Goal: Task Accomplishment & Management: Manage account settings

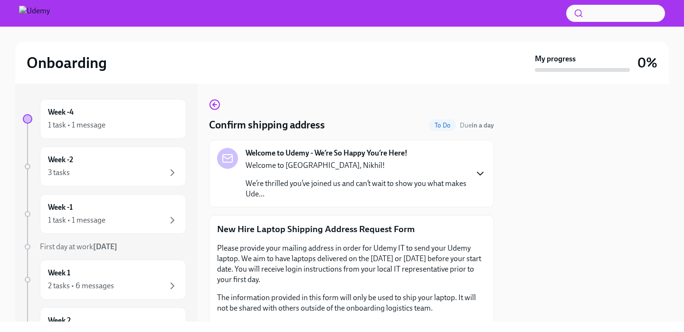
click at [482, 175] on icon "button" at bounding box center [480, 173] width 11 height 11
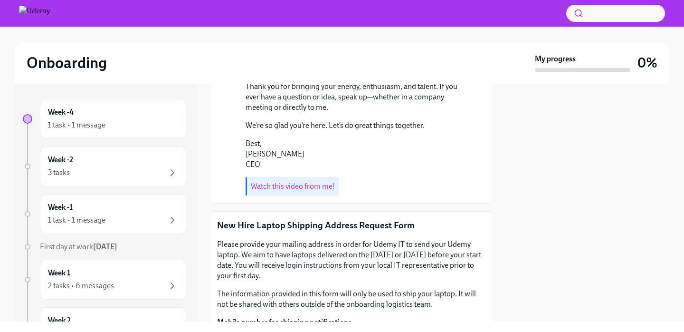
scroll to position [351, 0]
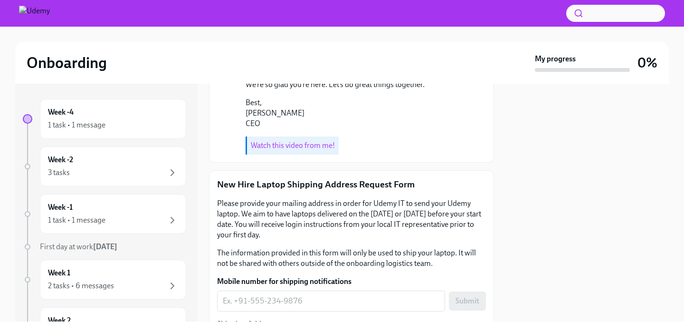
click at [307, 150] on link "Watch this video from me!" at bounding box center [293, 145] width 84 height 9
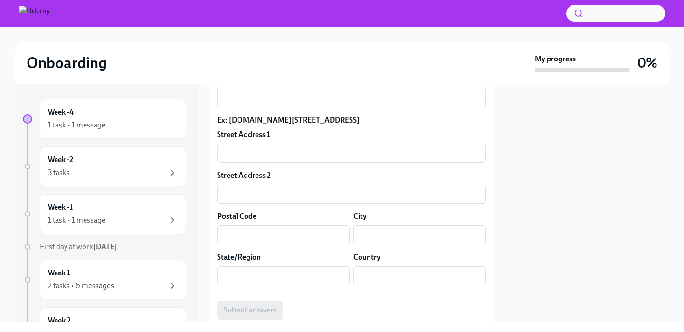
scroll to position [752, 0]
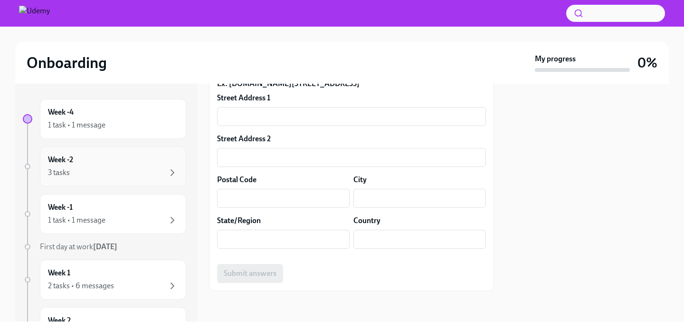
click at [142, 168] on div "3 tasks" at bounding box center [113, 172] width 130 height 11
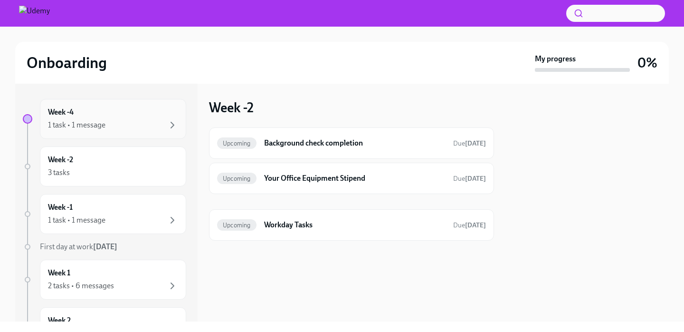
click at [136, 118] on div "Week -4 1 task • 1 message" at bounding box center [113, 119] width 130 height 24
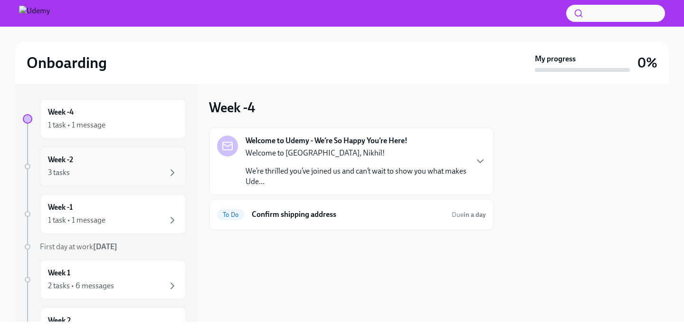
click at [134, 173] on div "3 tasks" at bounding box center [113, 172] width 130 height 11
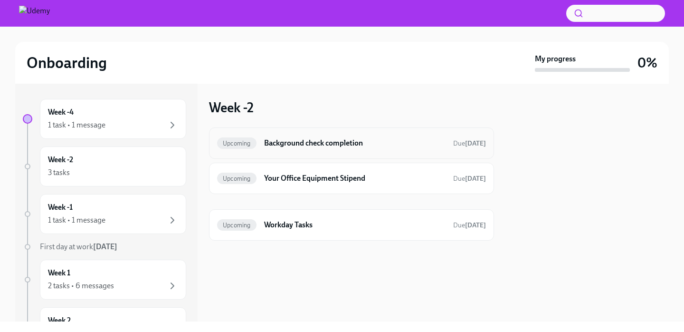
click at [325, 150] on div "Upcoming Background check completion Due [DATE]" at bounding box center [351, 142] width 269 height 15
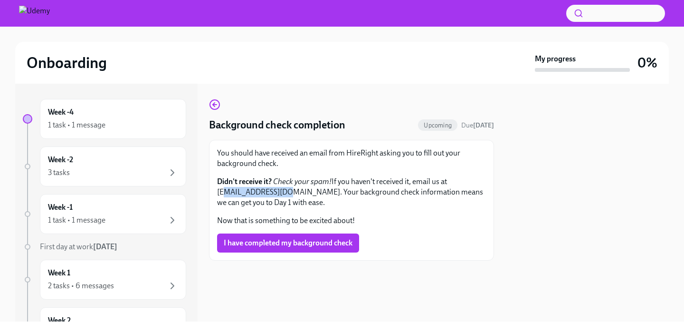
drag, startPoint x: 284, startPoint y: 194, endPoint x: 217, endPoint y: 192, distance: 67.0
click at [217, 192] on div "You should have received an email from HireRight asking you to fill out your ba…" at bounding box center [351, 200] width 285 height 121
copy p "[EMAIL_ADDRESS][DOMAIN_NAME]"
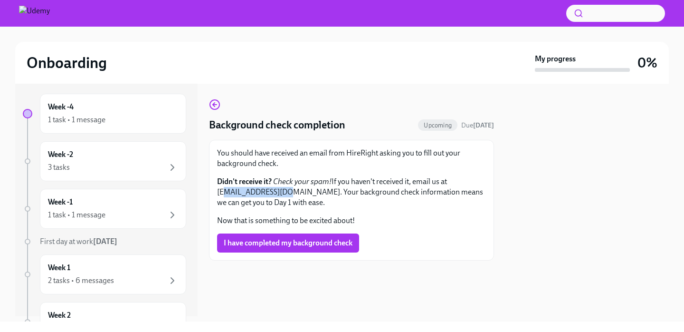
scroll to position [7, 0]
click at [144, 164] on div "3 tasks" at bounding box center [113, 165] width 130 height 11
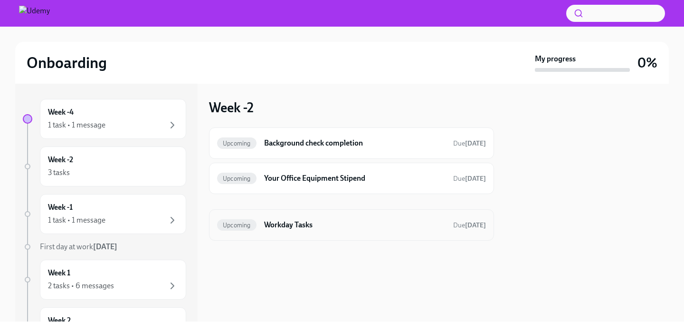
click at [288, 229] on h6 "Workday Tasks" at bounding box center [355, 225] width 182 height 10
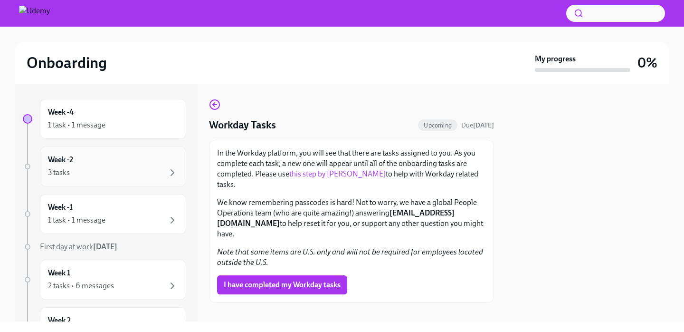
click at [130, 169] on div "3 tasks" at bounding box center [113, 172] width 130 height 11
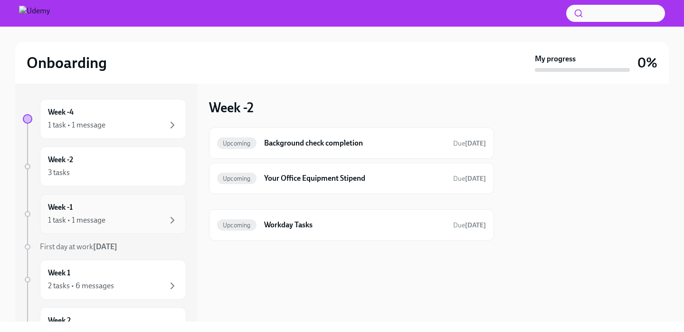
click at [144, 214] on div "Week -1 1 task • 1 message" at bounding box center [113, 214] width 130 height 24
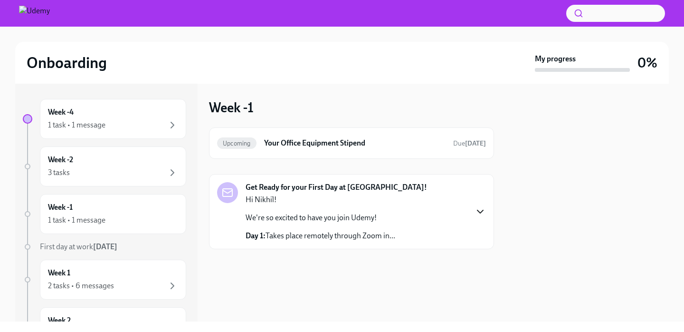
click at [481, 215] on icon "button" at bounding box center [480, 211] width 11 height 11
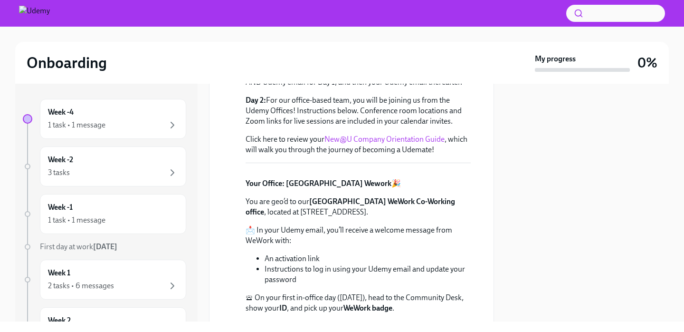
scroll to position [204, 0]
click at [399, 139] on link "New@U Company Orientation Guide" at bounding box center [385, 138] width 120 height 9
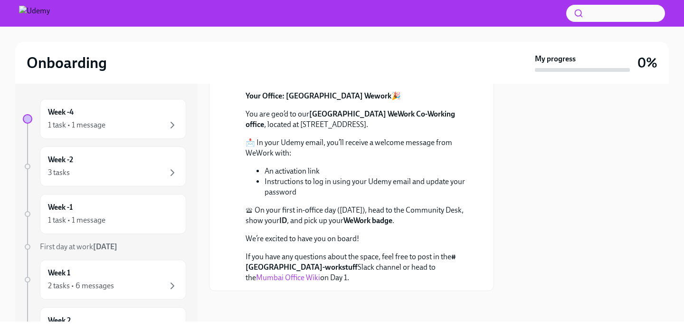
scroll to position [396, 0]
click at [118, 211] on div "Week -1 1 task • 1 message" at bounding box center [113, 214] width 130 height 24
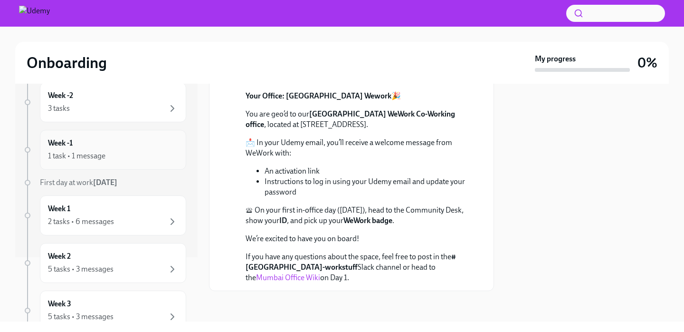
scroll to position [88, 0]
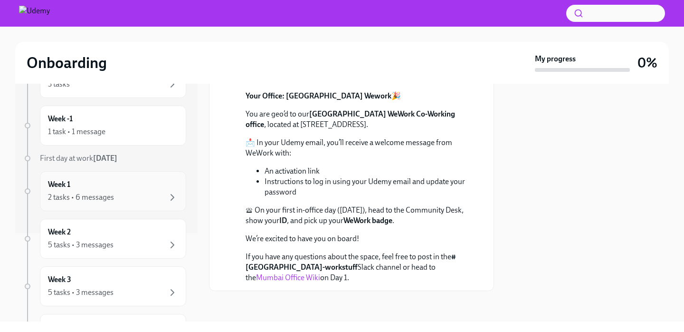
click at [118, 200] on div "2 tasks • 6 messages" at bounding box center [113, 197] width 130 height 11
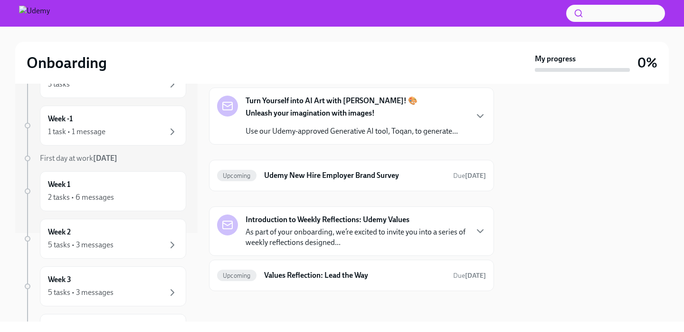
click at [474, 113] on div "Turn Yourself into AI Art with [PERSON_NAME]! 🎨 Unleash your imagination with i…" at bounding box center [351, 116] width 269 height 41
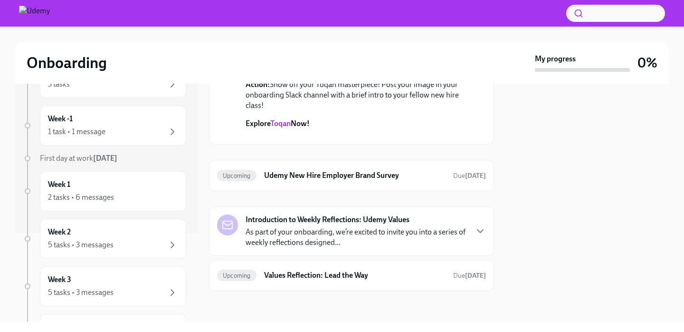
scroll to position [713, 0]
click at [387, 180] on h6 "Udemy New Hire Employer Brand Survey" at bounding box center [355, 175] width 182 height 10
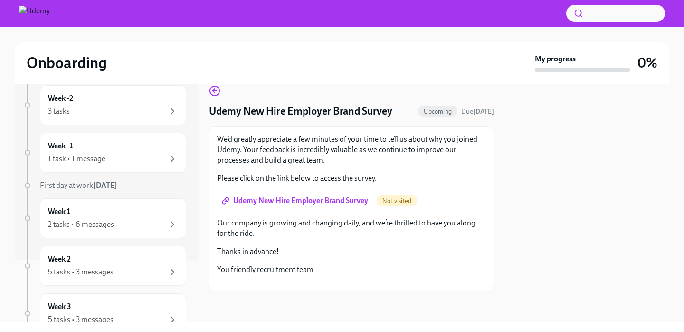
scroll to position [76, 0]
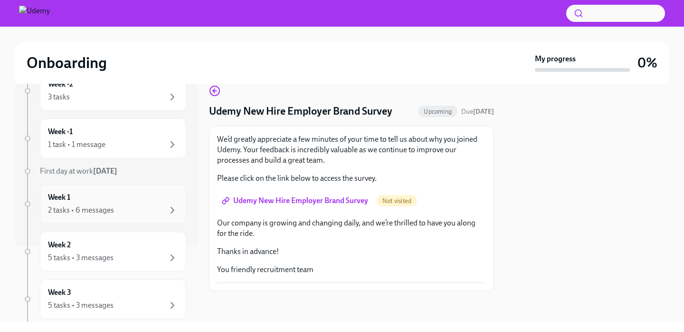
click at [125, 201] on div "Week 1 2 tasks • 6 messages" at bounding box center [113, 204] width 130 height 24
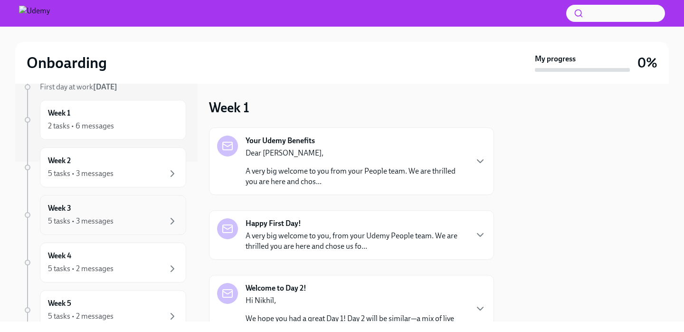
scroll to position [171, 0]
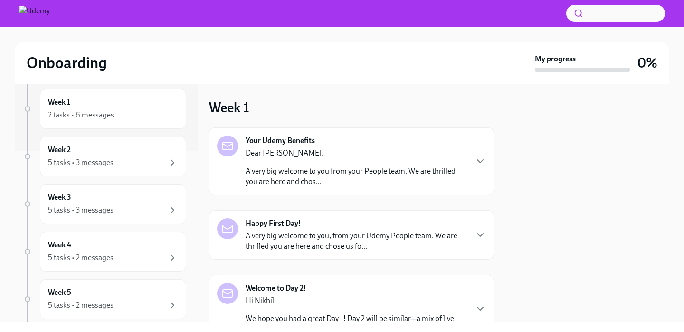
click at [409, 167] on p "A very big welcome to you from your People team. We are thrilled you are here a…" at bounding box center [356, 176] width 221 height 21
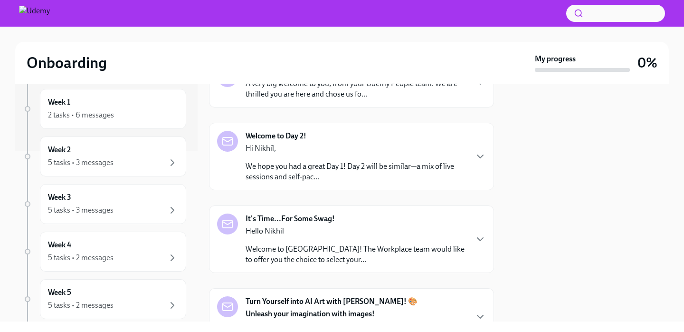
scroll to position [329, 0]
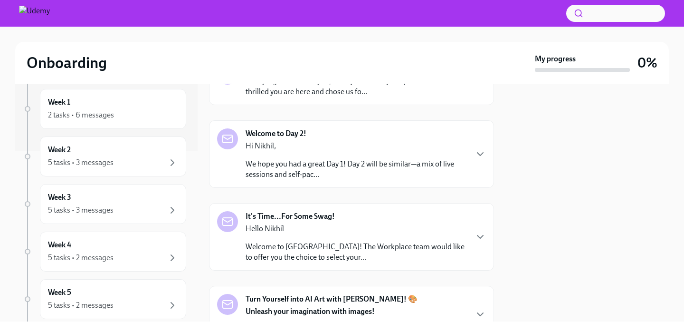
click at [465, 149] on p "Hi Nikhil," at bounding box center [356, 146] width 221 height 10
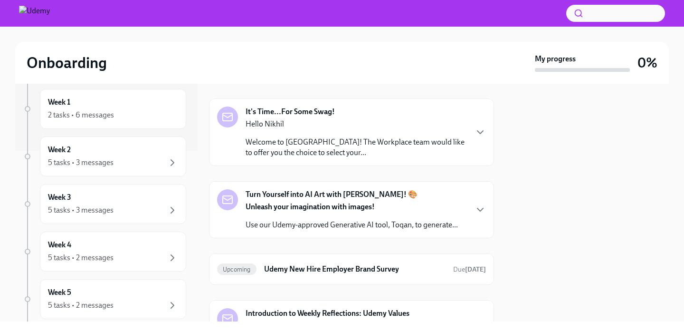
scroll to position [620, 0]
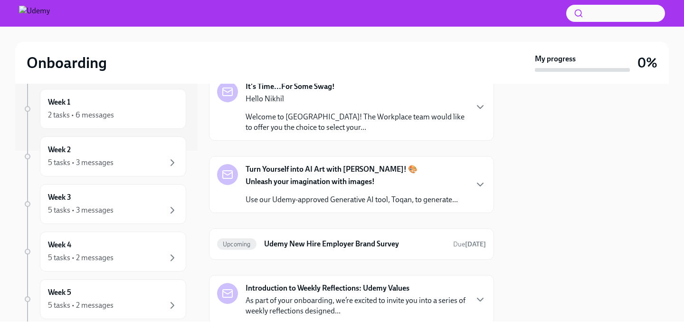
click at [364, 133] on p "Welcome to [GEOGRAPHIC_DATA]! The Workplace team would like to offer you the ch…" at bounding box center [356, 122] width 221 height 21
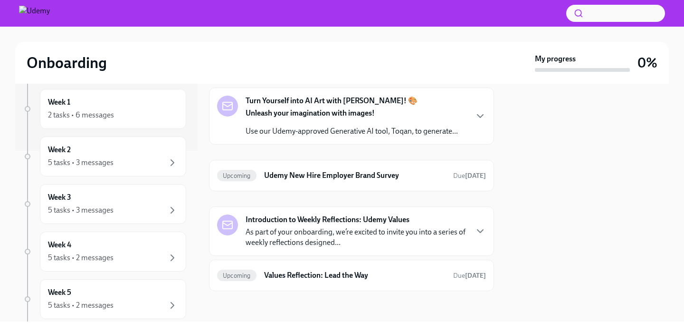
scroll to position [1135, 0]
click at [354, 133] on p "Use our Udemy-approved Generative AI tool, Toqan, to generate..." at bounding box center [352, 131] width 212 height 10
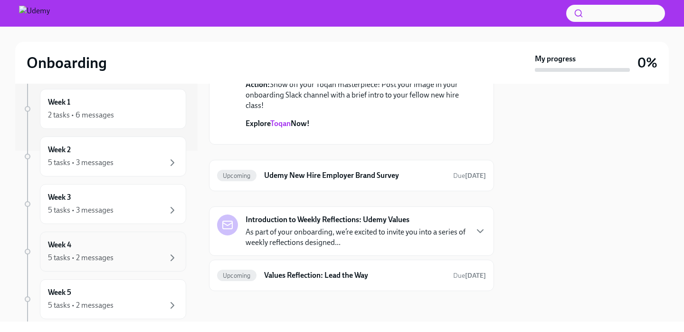
click at [101, 244] on div "Week 4 5 tasks • 2 messages" at bounding box center [113, 252] width 130 height 24
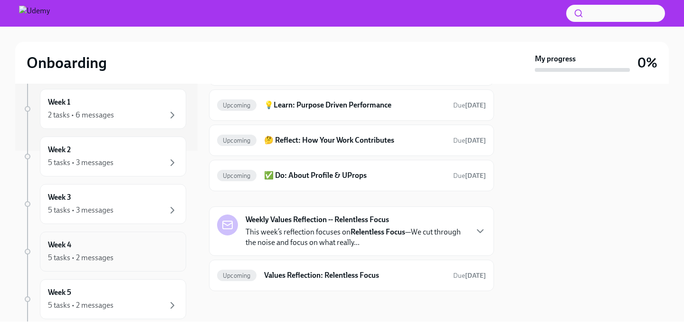
scroll to position [138, 0]
click at [120, 217] on div "Week 3 5 tasks • 3 messages" at bounding box center [113, 204] width 146 height 40
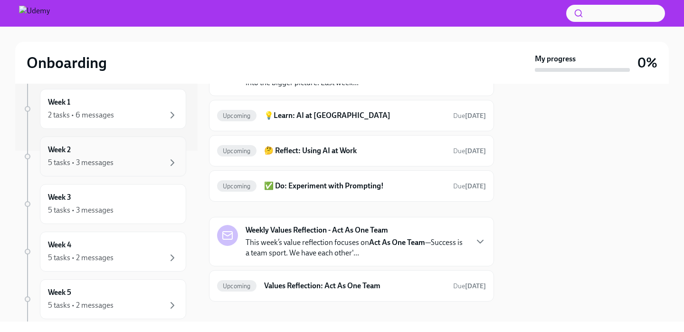
click at [125, 173] on div "Week 2 5 tasks • 3 messages" at bounding box center [113, 156] width 146 height 40
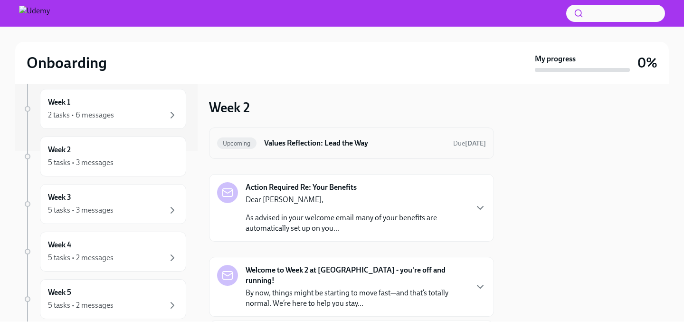
click at [317, 151] on div "Upcoming Values Reflection: Lead the Way Due [DATE]" at bounding box center [351, 142] width 285 height 31
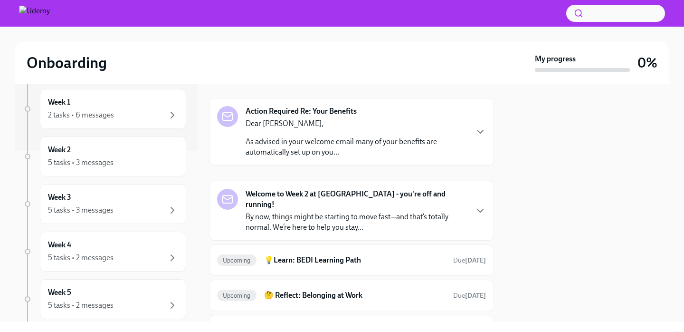
scroll to position [80, 0]
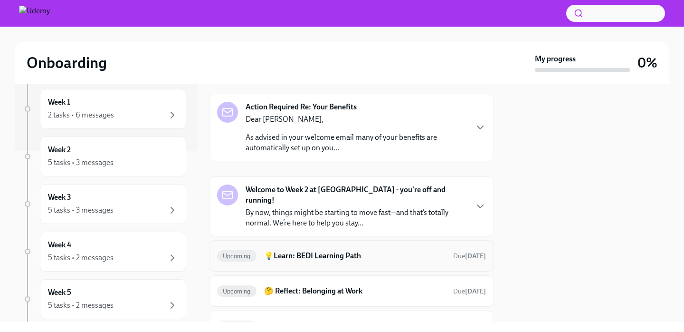
click at [311, 251] on div "Upcoming 💡Learn: BEDI Learning Path Due [DATE]" at bounding box center [351, 255] width 269 height 15
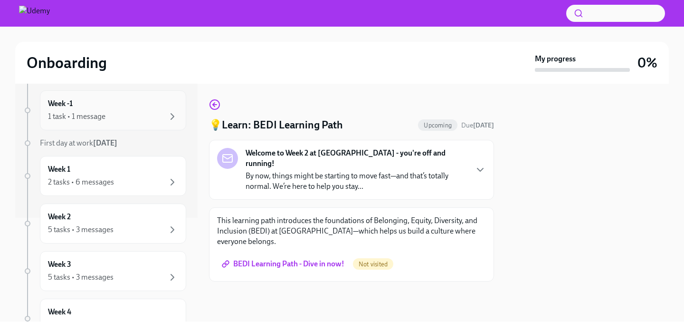
scroll to position [272, 0]
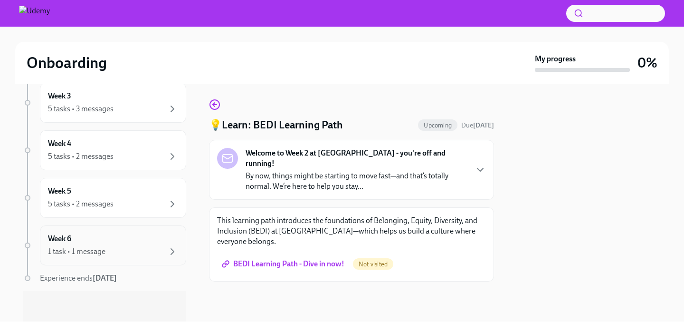
click at [146, 240] on div "Week 6 1 task • 1 message" at bounding box center [113, 245] width 130 height 24
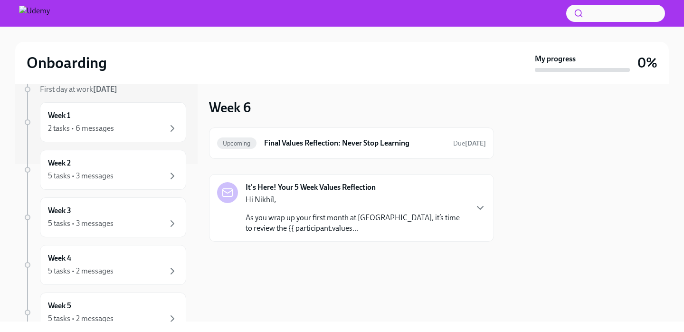
scroll to position [235, 0]
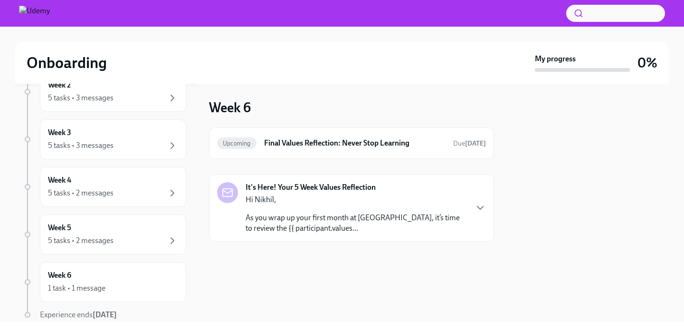
click at [307, 220] on p "As you wrap up your first month at [GEOGRAPHIC_DATA], it’s time to review the {…" at bounding box center [356, 222] width 221 height 21
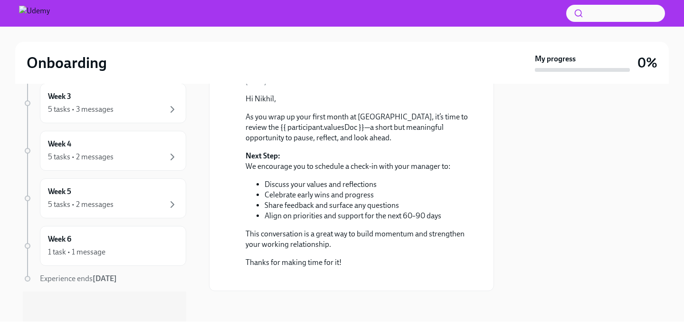
scroll to position [272, 0]
click at [118, 204] on div "5 tasks • 2 messages" at bounding box center [113, 203] width 130 height 11
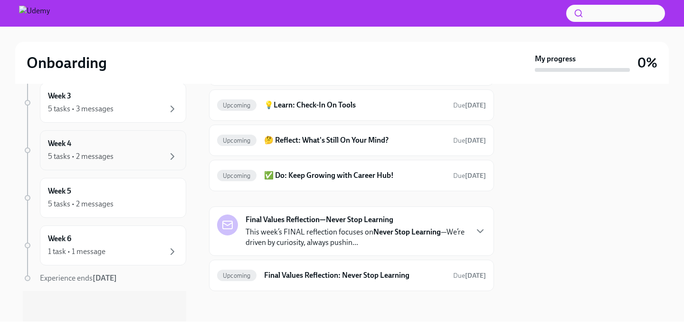
click at [117, 151] on div "5 tasks • 2 messages" at bounding box center [113, 156] width 130 height 11
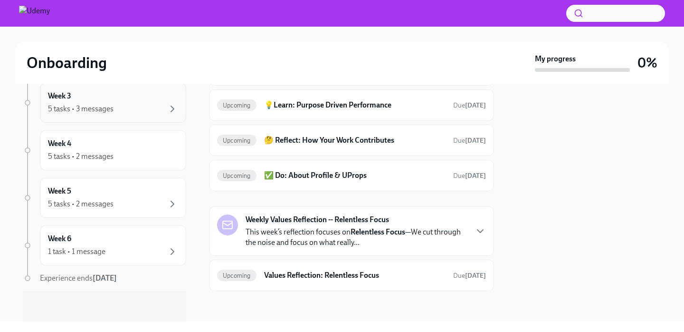
click at [116, 96] on div "Week 3 5 tasks • 3 messages" at bounding box center [113, 103] width 130 height 24
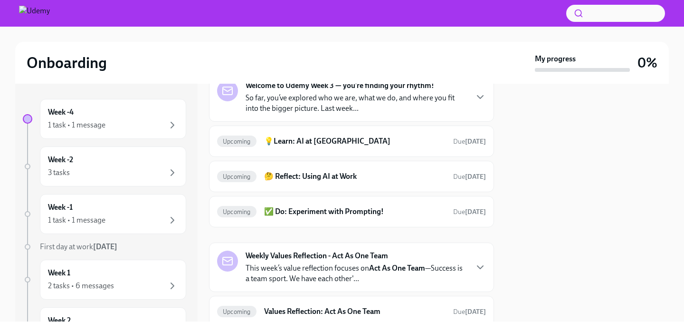
click at [50, 61] on h2 "Onboarding" at bounding box center [67, 62] width 80 height 19
click at [144, 127] on div "1 task • 1 message" at bounding box center [113, 124] width 130 height 11
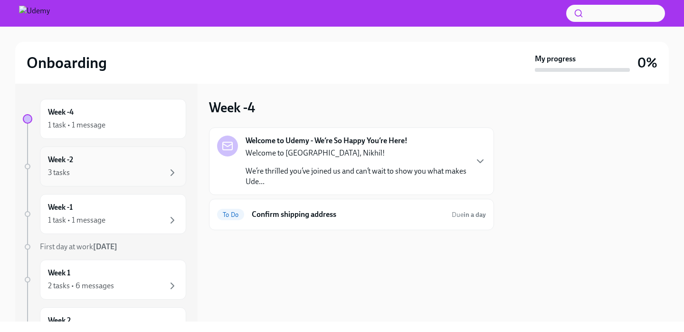
click at [141, 168] on div "3 tasks" at bounding box center [113, 172] width 130 height 11
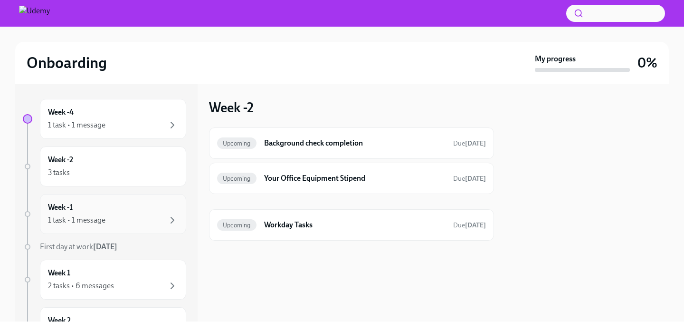
click at [126, 210] on div "Week -1 1 task • 1 message" at bounding box center [113, 214] width 130 height 24
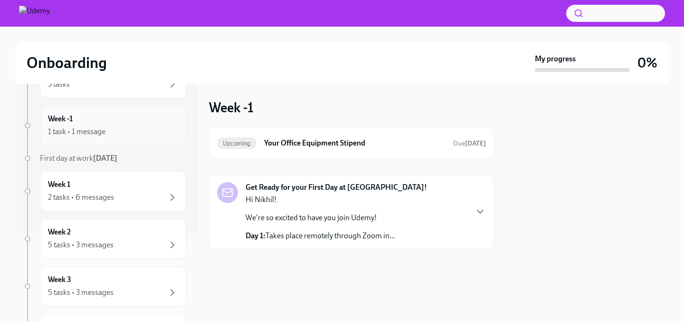
scroll to position [120, 0]
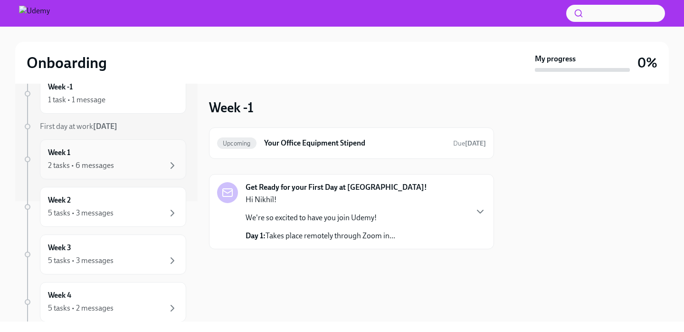
click at [126, 168] on div "2 tasks • 6 messages" at bounding box center [113, 165] width 130 height 11
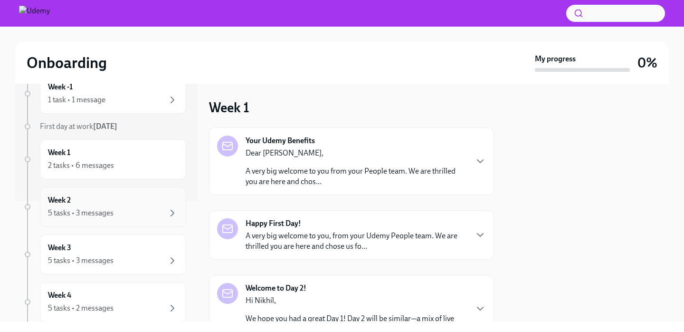
click at [126, 215] on div "5 tasks • 3 messages" at bounding box center [113, 212] width 130 height 11
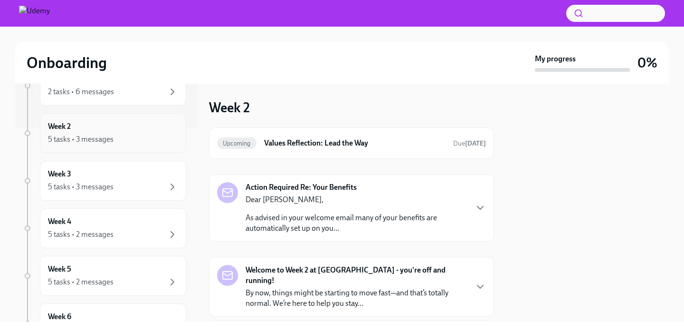
scroll to position [201, 0]
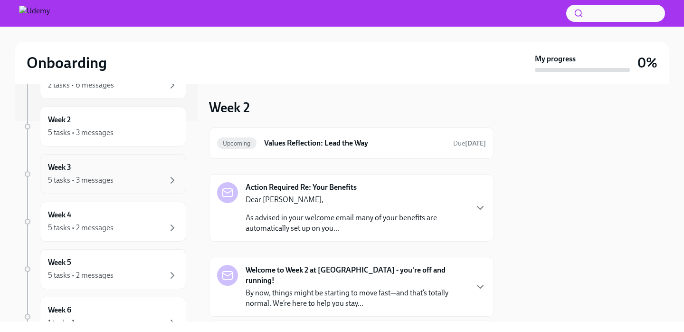
click at [118, 192] on div "Week 3 5 tasks • 3 messages" at bounding box center [113, 174] width 146 height 40
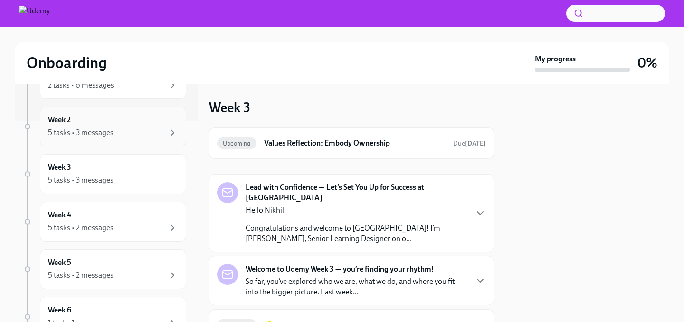
click at [117, 133] on div "5 tasks • 3 messages" at bounding box center [113, 132] width 130 height 11
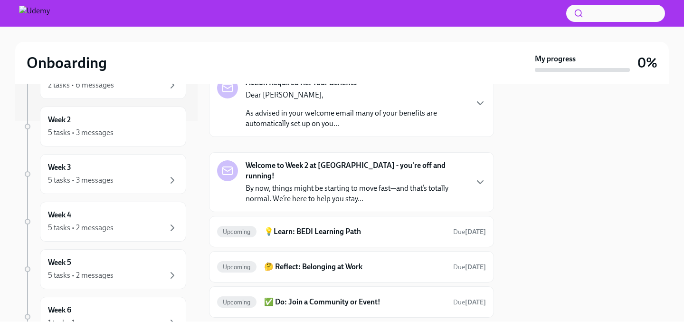
scroll to position [131, 0]
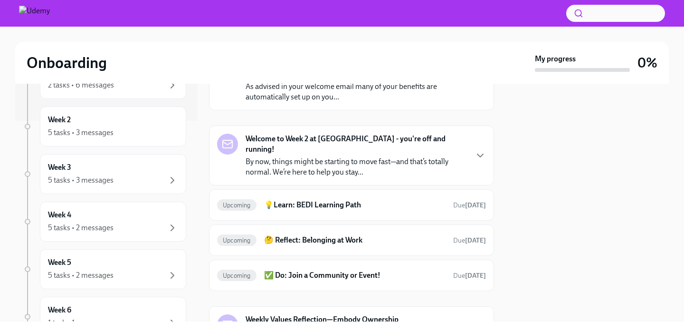
click at [399, 157] on p "By now, things might be starting to move fast—and that’s totally normal. We’re …" at bounding box center [356, 166] width 221 height 21
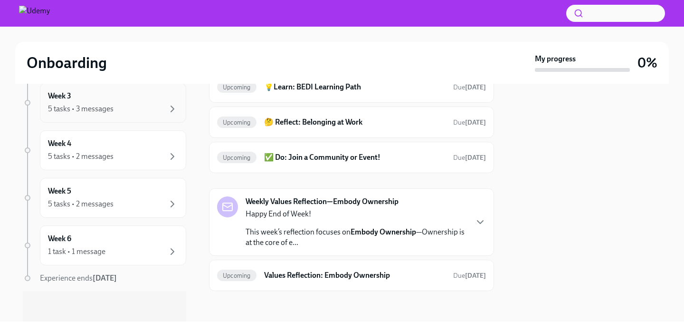
scroll to position [0, 0]
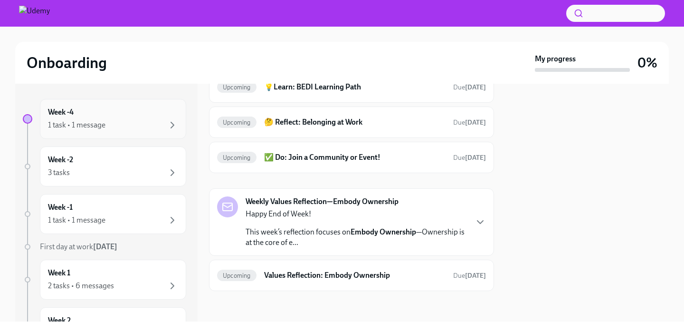
click at [116, 118] on div "Week -4 1 task • 1 message" at bounding box center [113, 119] width 130 height 24
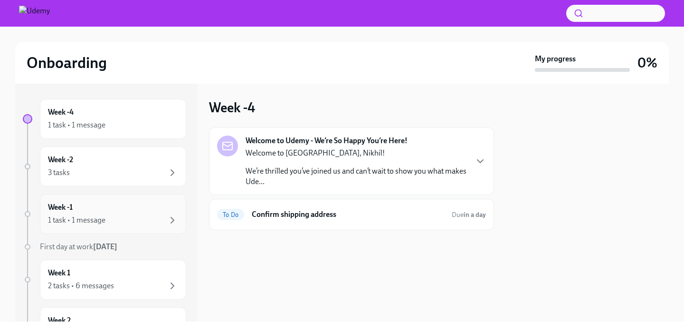
click at [120, 211] on div "Week -1 1 task • 1 message" at bounding box center [113, 214] width 130 height 24
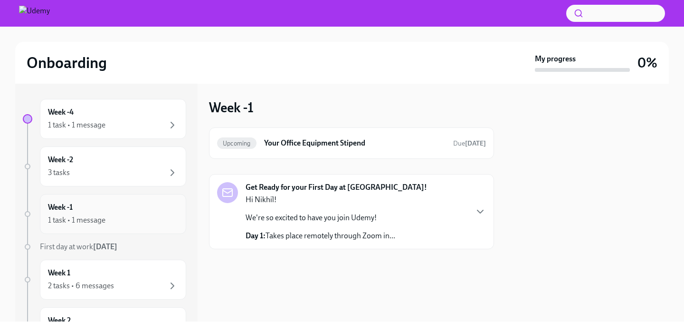
drag, startPoint x: 120, startPoint y: 211, endPoint x: 96, endPoint y: 195, distance: 28.7
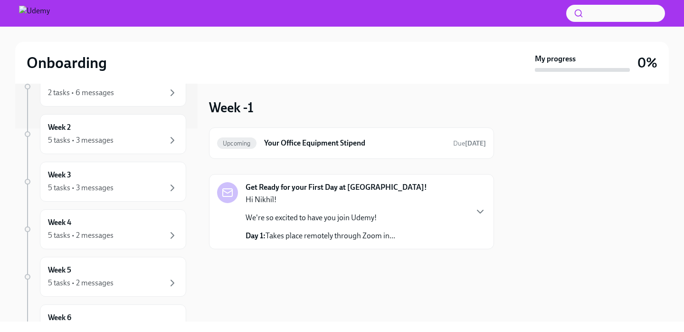
scroll to position [272, 0]
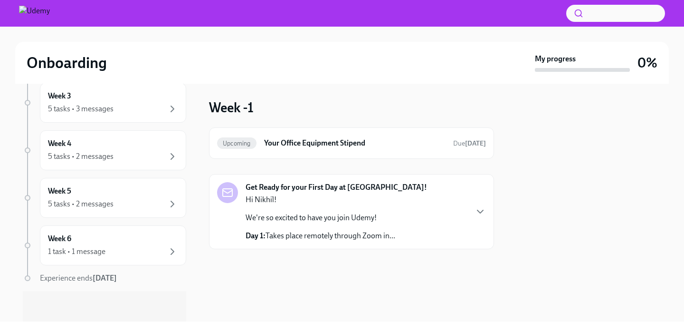
click at [79, 279] on span "Experience ends [DATE]" at bounding box center [78, 277] width 77 height 9
click at [129, 280] on div "Experience ends [DATE]" at bounding box center [113, 278] width 146 height 10
drag, startPoint x: 129, startPoint y: 280, endPoint x: 100, endPoint y: 280, distance: 28.5
click at [100, 280] on div "Experience ends [DATE]" at bounding box center [113, 278] width 146 height 10
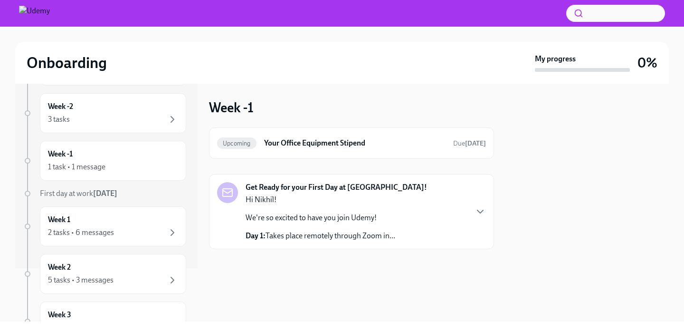
scroll to position [79, 0]
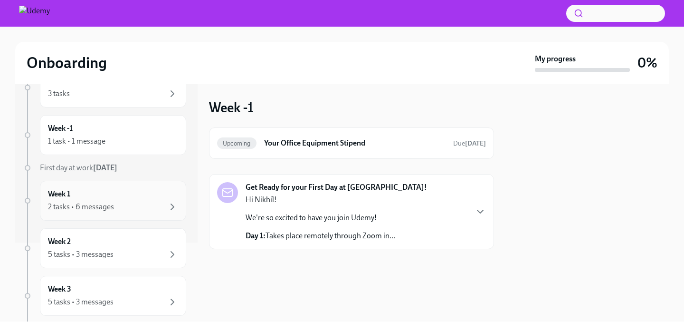
click at [109, 197] on div "Week 1 2 tasks • 6 messages" at bounding box center [113, 201] width 130 height 24
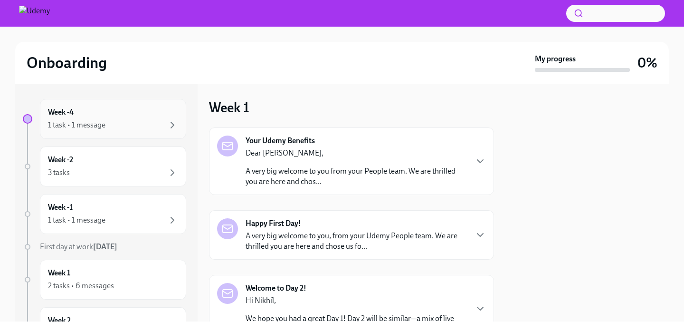
click at [112, 124] on div "1 task • 1 message" at bounding box center [113, 124] width 130 height 11
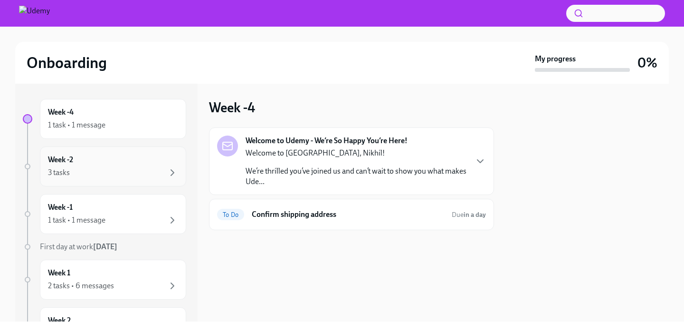
click at [144, 157] on div "Week -2 3 tasks" at bounding box center [113, 166] width 130 height 24
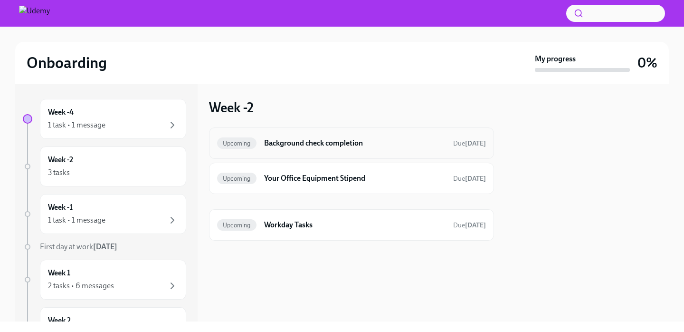
click at [263, 146] on div "Upcoming Background check completion Due [DATE]" at bounding box center [351, 142] width 269 height 15
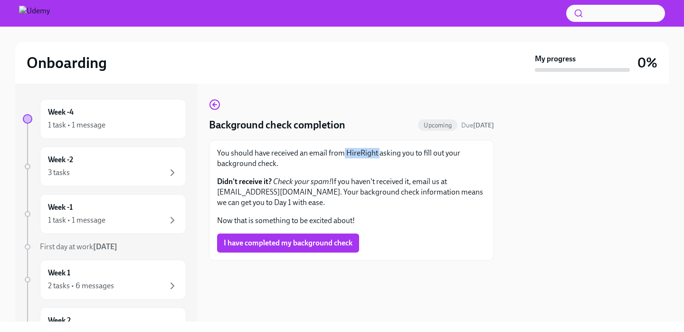
drag, startPoint x: 379, startPoint y: 154, endPoint x: 344, endPoint y: 154, distance: 35.6
click at [344, 154] on p "You should have received an email from HireRight asking you to fill out your ba…" at bounding box center [351, 158] width 269 height 21
copy p "HireRight"
click at [114, 209] on div "Week -1 1 task • 1 message" at bounding box center [113, 214] width 130 height 24
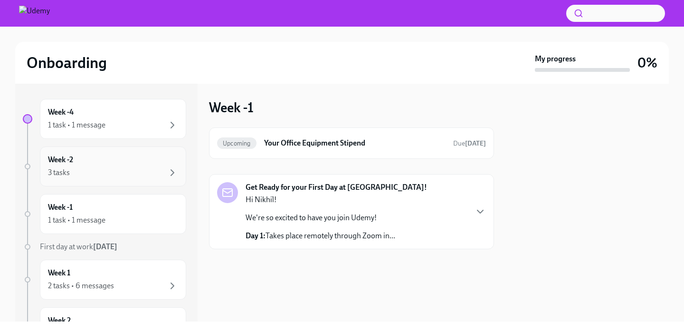
click at [123, 178] on div "Week -2 3 tasks" at bounding box center [113, 166] width 146 height 40
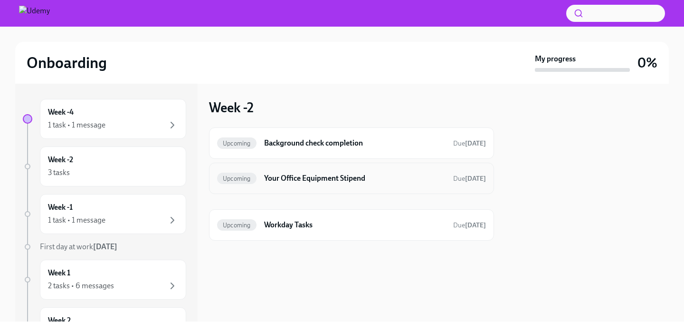
click at [348, 181] on h6 "Your Office Equipment Stipend" at bounding box center [355, 178] width 182 height 10
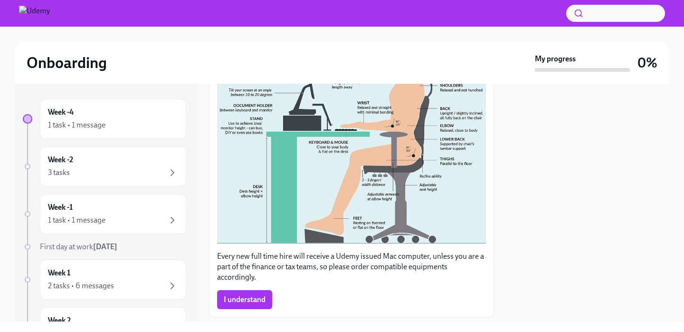
scroll to position [291, 0]
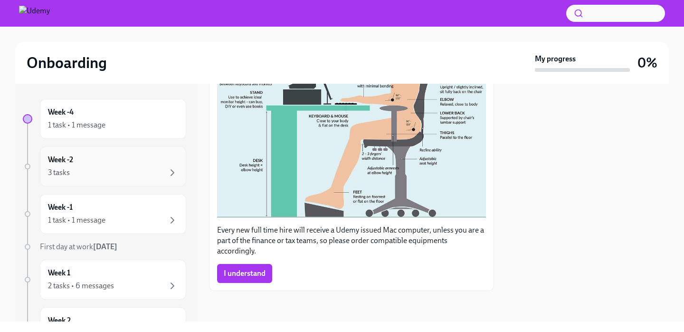
click at [109, 167] on div "3 tasks" at bounding box center [113, 172] width 130 height 11
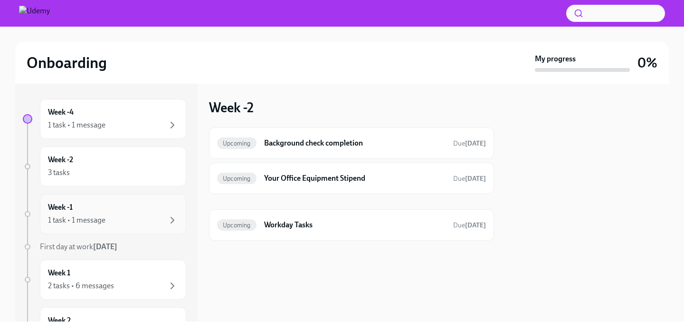
click at [121, 217] on div "1 task • 1 message" at bounding box center [113, 219] width 130 height 11
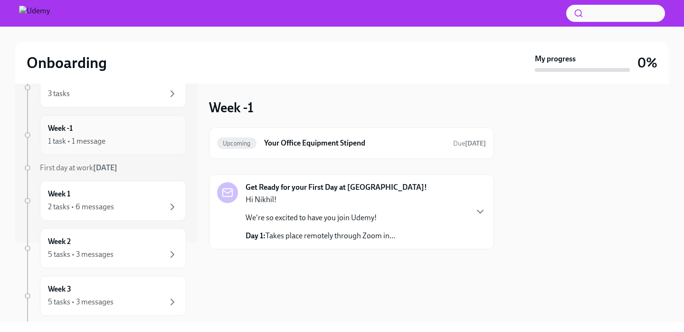
scroll to position [96, 0]
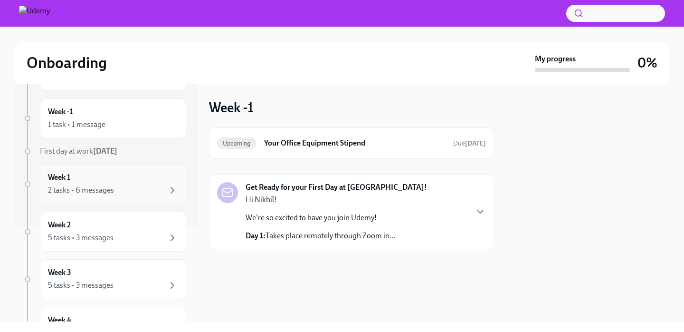
click at [119, 191] on div "2 tasks • 6 messages" at bounding box center [113, 189] width 130 height 11
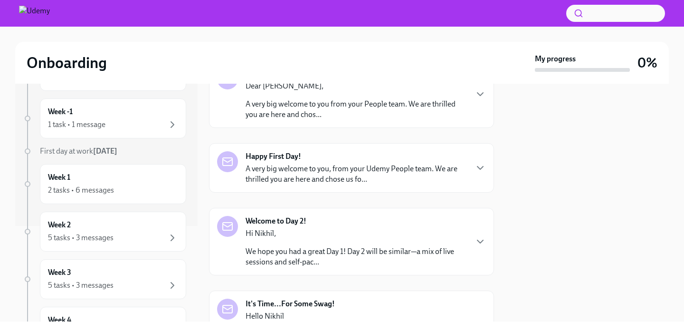
scroll to position [106, 0]
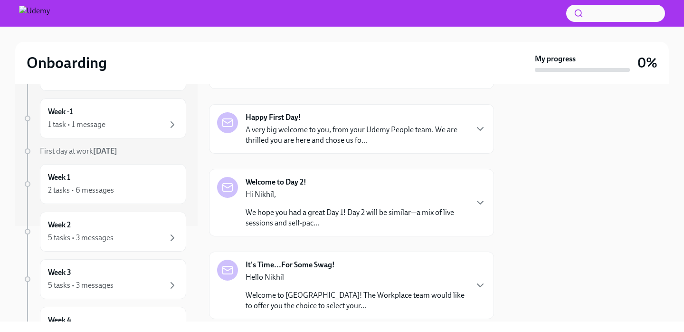
click at [352, 125] on p "A very big welcome to you, from your Udemy People team. We are thrilled you are…" at bounding box center [356, 135] width 221 height 21
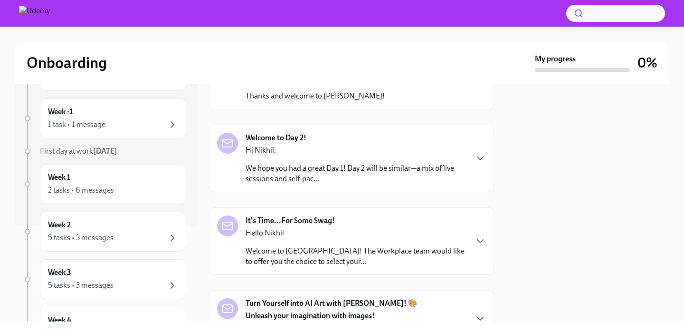
scroll to position [585, 0]
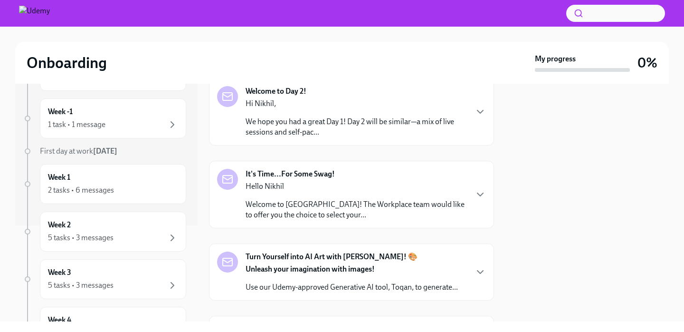
click at [313, 137] on div "Hi [PERSON_NAME], We hope you had a great Day 1! Day 2 will be similar—a mix of…" at bounding box center [356, 117] width 221 height 39
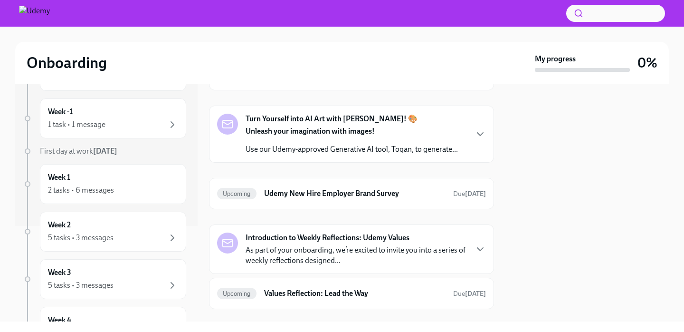
scroll to position [981, 0]
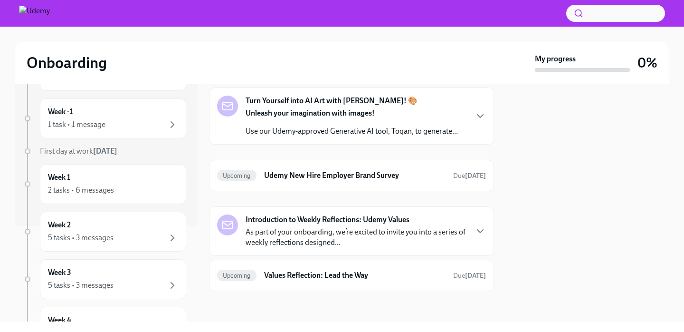
click at [315, 64] on p "Welcome to [GEOGRAPHIC_DATA]! The Workplace team would like to offer you the ch…" at bounding box center [356, 53] width 221 height 21
click at [299, 126] on p "Use our Udemy-approved Generative AI tool, Toqan, to generate..." at bounding box center [352, 131] width 212 height 10
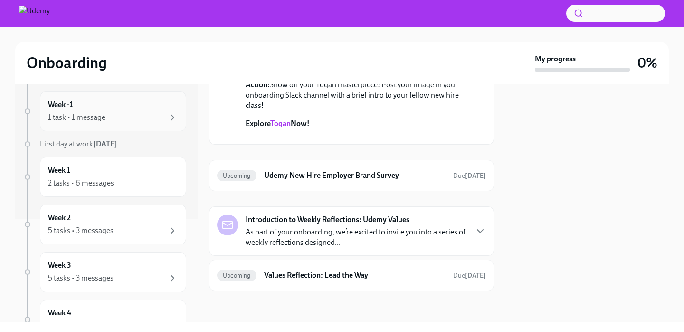
scroll to position [112, 0]
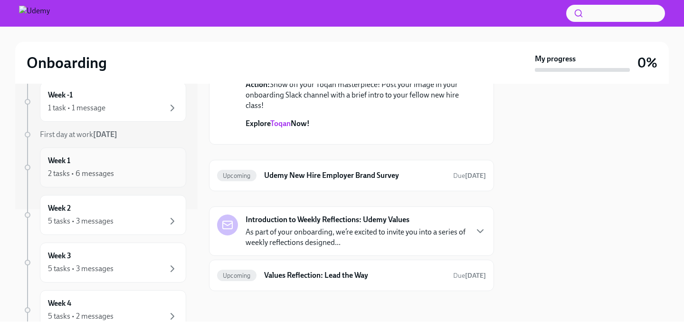
click at [117, 176] on div "2 tasks • 6 messages" at bounding box center [113, 173] width 130 height 11
click at [122, 170] on div "2 tasks • 6 messages" at bounding box center [113, 173] width 130 height 11
click at [113, 203] on div "Week 2 5 tasks • 3 messages" at bounding box center [113, 215] width 130 height 24
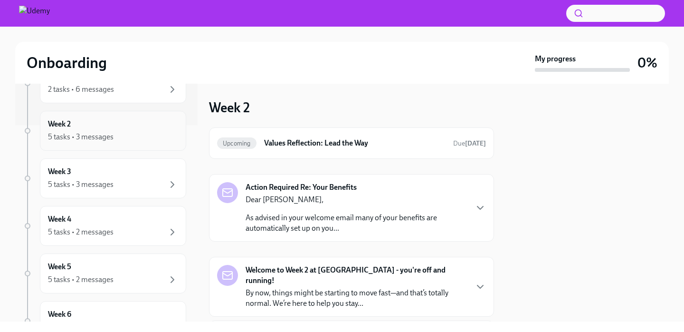
scroll to position [227, 0]
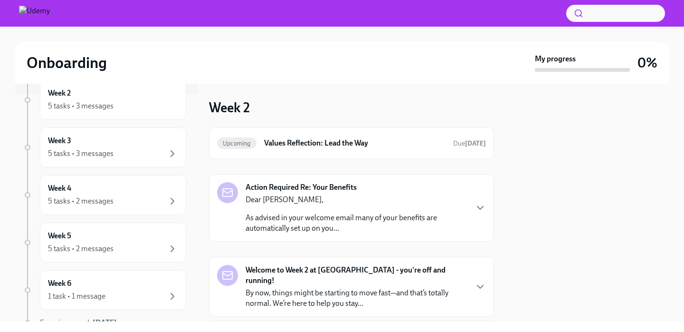
click at [390, 231] on p "As advised in your welcome email many of your benefits are automatically set up…" at bounding box center [356, 222] width 221 height 21
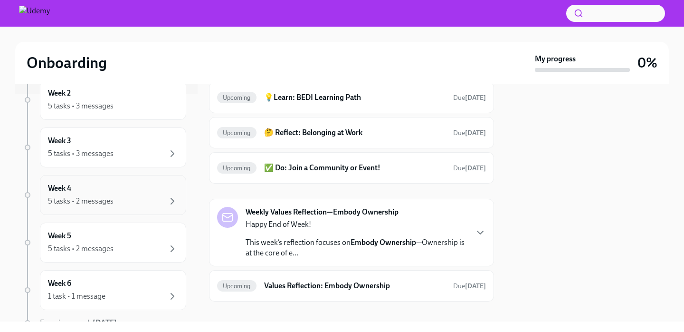
scroll to position [0, 0]
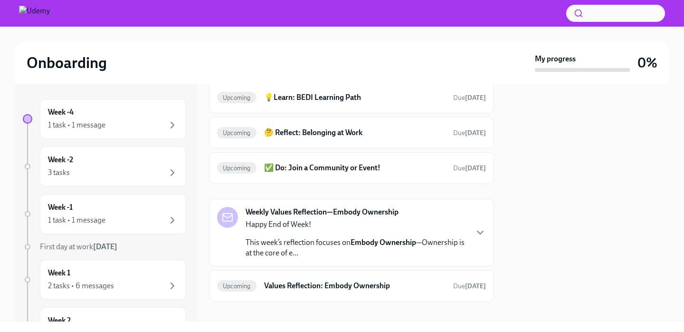
click at [352, 238] on strong "Embody Ownership" at bounding box center [384, 242] width 66 height 9
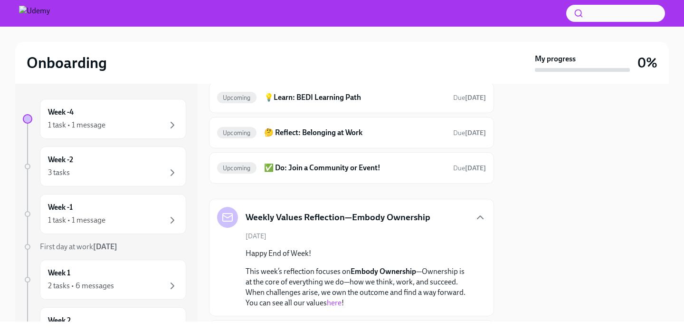
scroll to position [416, 0]
